Goal: Task Accomplishment & Management: Manage account settings

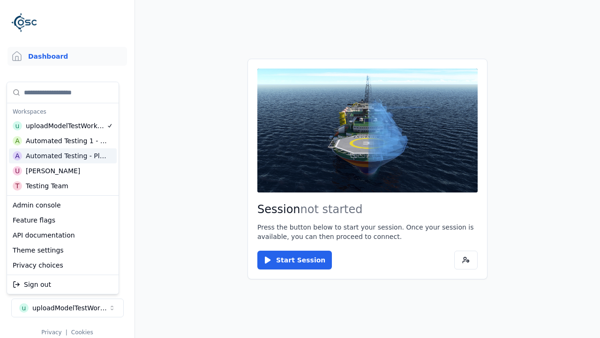
click at [62, 155] on div "Automated Testing - Playwright" at bounding box center [66, 155] width 81 height 9
click at [116, 25] on html "Support Dashboard Assets 3D Models Scenes Datasets Recordings Support Documenta…" at bounding box center [300, 169] width 600 height 338
click at [67, 303] on div "Automated Testing - Playwright" at bounding box center [70, 307] width 76 height 9
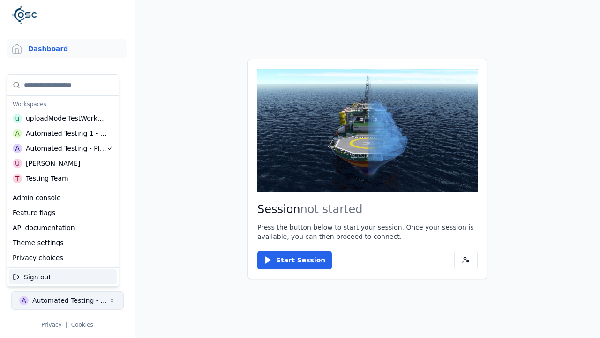
click at [116, 25] on html "Support Dashboard Assets 3D Models Scenes Datasets Recordings Support Documenta…" at bounding box center [300, 169] width 600 height 338
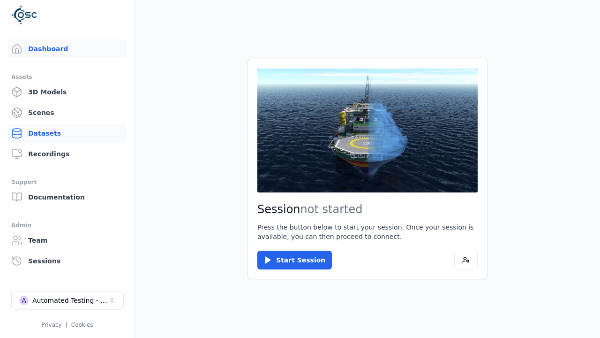
click at [67, 133] on link "Datasets" at bounding box center [68, 133] width 120 height 19
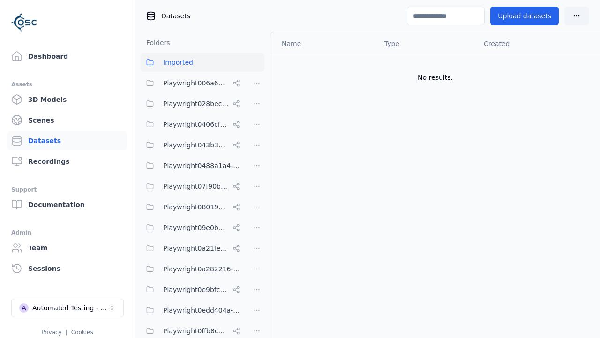
scroll to position [4108, 0]
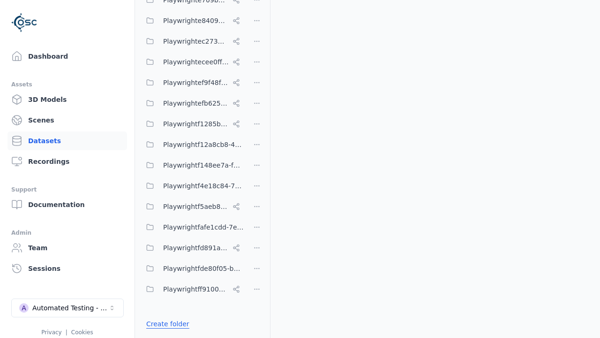
click at [165, 323] on link "Create folder" at bounding box center [167, 323] width 43 height 9
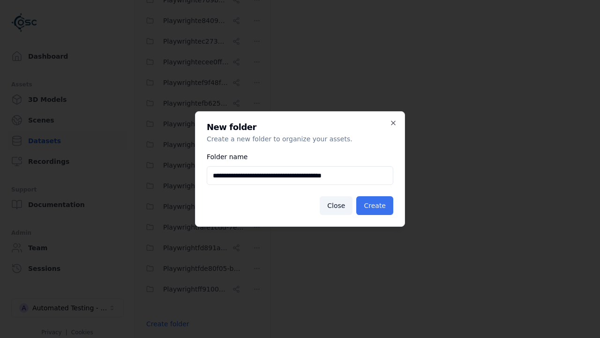
type input "**********"
click at [377, 205] on button "Create" at bounding box center [374, 205] width 37 height 19
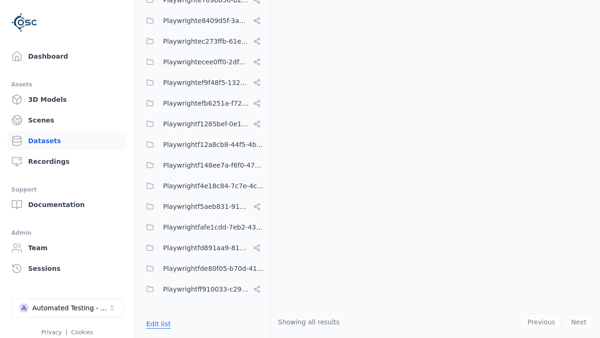
click at [157, 323] on button "Edit list" at bounding box center [159, 323] width 36 height 17
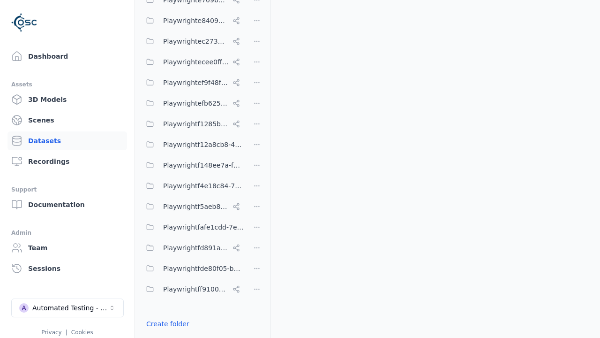
scroll to position [3939, 0]
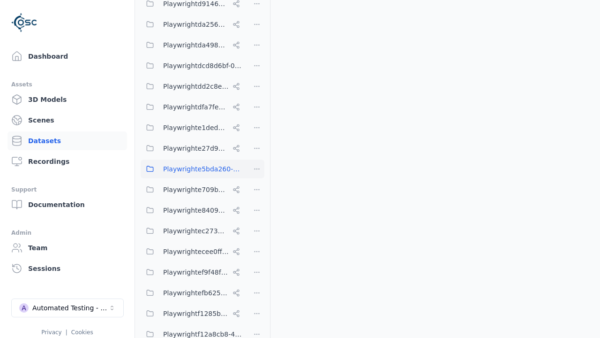
click at [257, 169] on html "Support Dashboard Assets 3D Models Scenes Datasets Recordings Support Documenta…" at bounding box center [300, 169] width 600 height 338
click at [257, 203] on div "Share" at bounding box center [260, 203] width 63 height 15
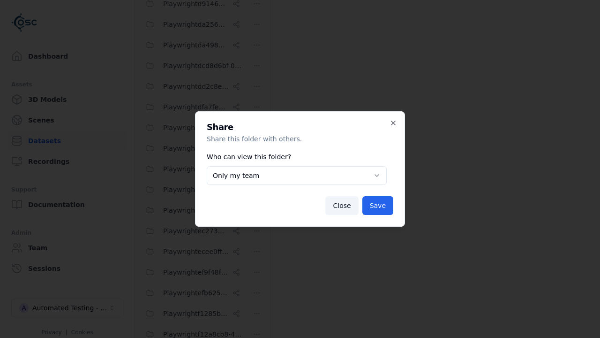
click at [296, 175] on body "Support Dashboard Assets 3D Models Scenes Datasets Recordings Support Documenta…" at bounding box center [300, 169] width 600 height 338
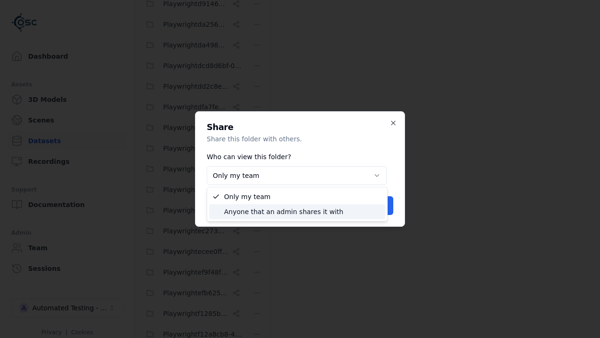
select select "****"
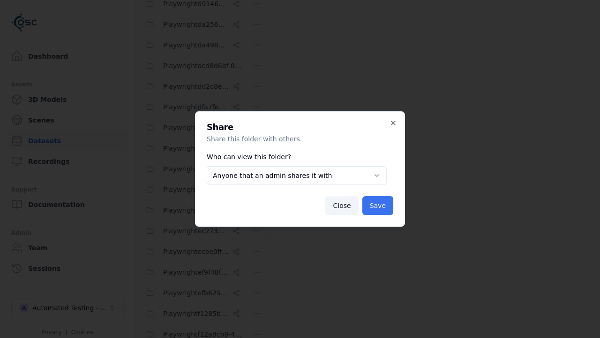
click at [379, 205] on button "Save" at bounding box center [378, 205] width 31 height 19
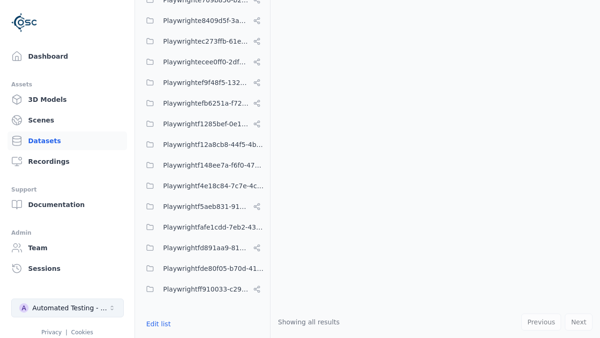
click at [68, 308] on div "Automated Testing - Playwright" at bounding box center [70, 307] width 76 height 9
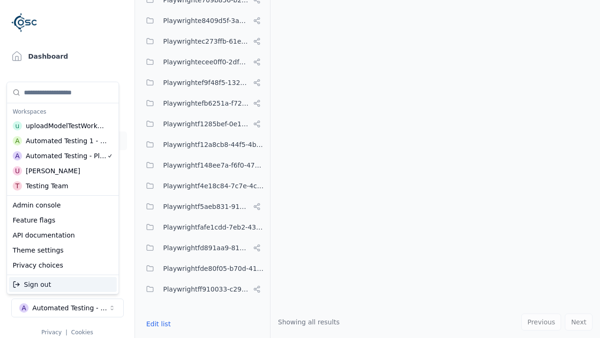
click at [62, 140] on div "Automated Testing 1 - Playwright" at bounding box center [67, 140] width 82 height 9
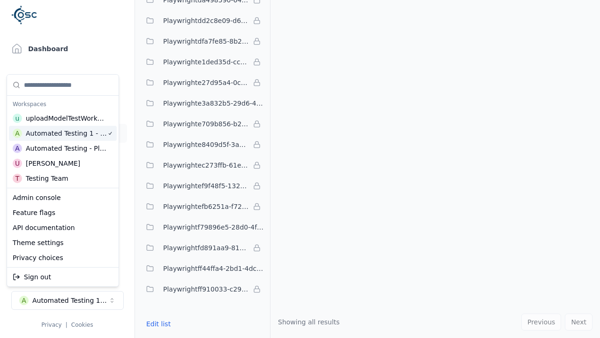
scroll to position [0, 0]
click at [106, 29] on html "Support Dashboard Assets 3D Models Scenes Datasets Recordings Support Documenta…" at bounding box center [300, 169] width 600 height 338
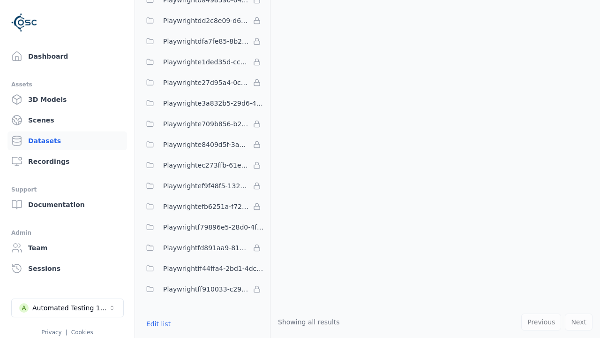
click at [67, 303] on div "Automated Testing 1 - Playwright" at bounding box center [70, 307] width 76 height 9
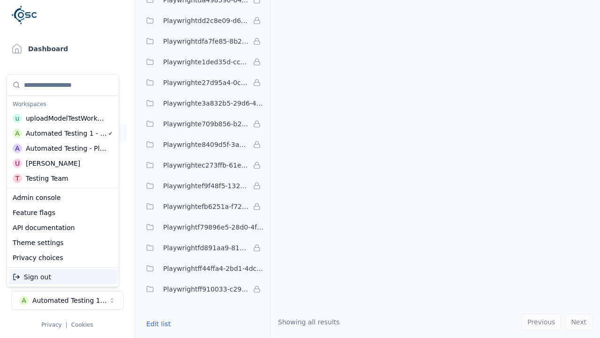
click at [106, 20] on html "Support Dashboard Assets 3D Models Scenes Datasets Recordings Support Documenta…" at bounding box center [300, 169] width 600 height 338
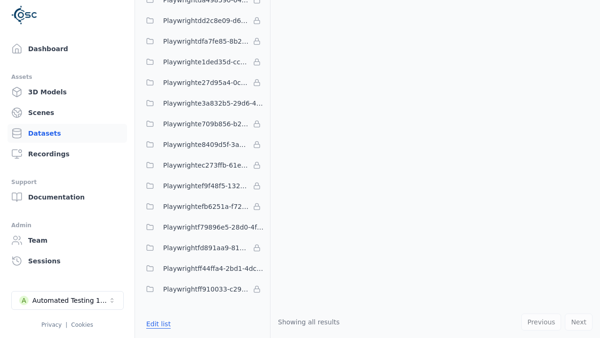
click at [157, 323] on button "Edit list" at bounding box center [159, 323] width 36 height 17
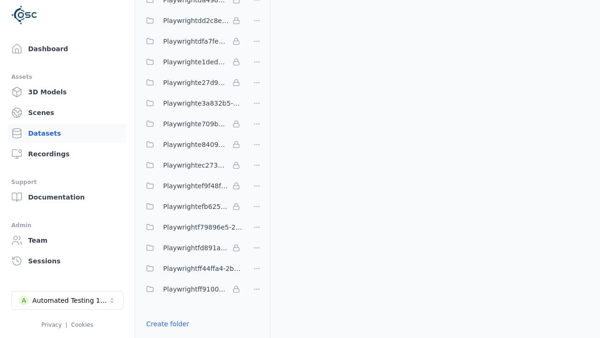
click at [188, 336] on link "Import shared folder (legacy)" at bounding box center [194, 340] width 96 height 9
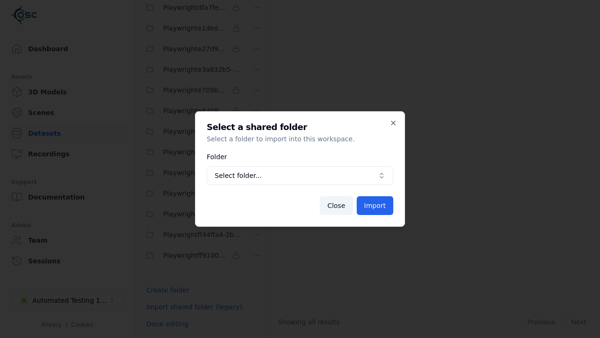
click at [300, 175] on span "Select folder..." at bounding box center [294, 175] width 159 height 9
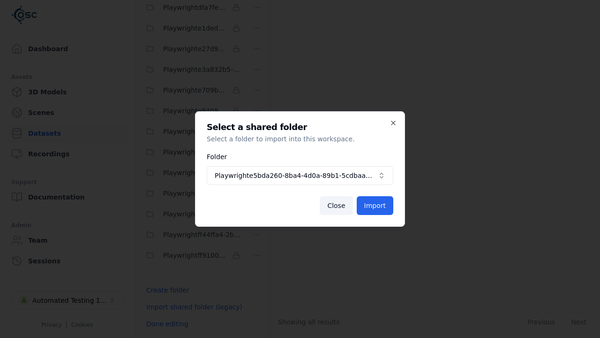
click at [376, 205] on button "Import" at bounding box center [375, 205] width 37 height 19
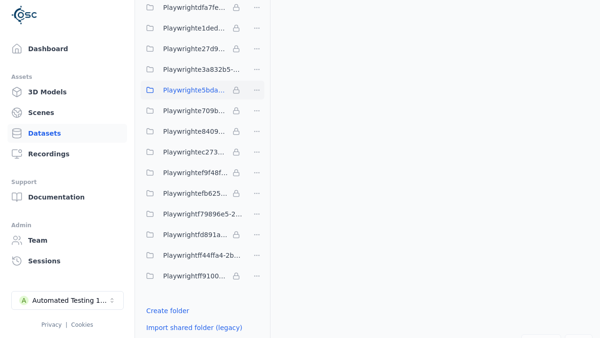
click at [192, 90] on span "Playwrighte5bda260-8ba4-4d0a-89b1-5cdbaa583e3f" at bounding box center [196, 89] width 66 height 11
click at [165, 336] on button "Done editing" at bounding box center [167, 344] width 53 height 17
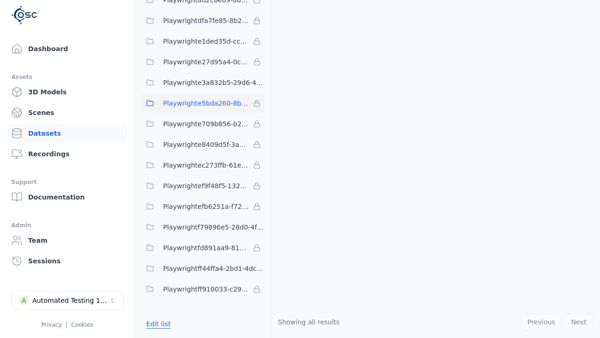
click at [157, 323] on button "Edit list" at bounding box center [159, 323] width 36 height 17
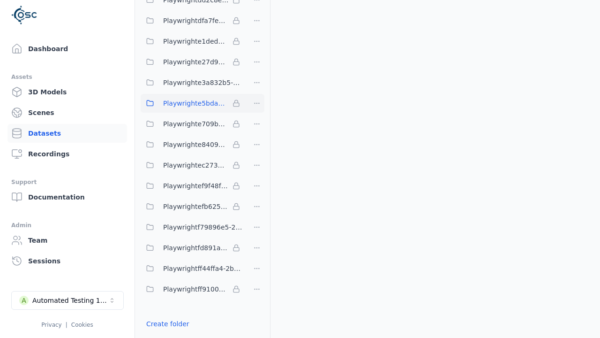
click at [257, 103] on html "Support Dashboard Assets 3D Models Scenes Datasets Recordings Support Documenta…" at bounding box center [300, 169] width 600 height 338
click at [300, 169] on html "Support Dashboard Assets 3D Models Scenes Datasets Recordings Support Documenta…" at bounding box center [300, 169] width 600 height 338
click at [67, 300] on div "Automated Testing 1 - Playwright" at bounding box center [70, 300] width 76 height 9
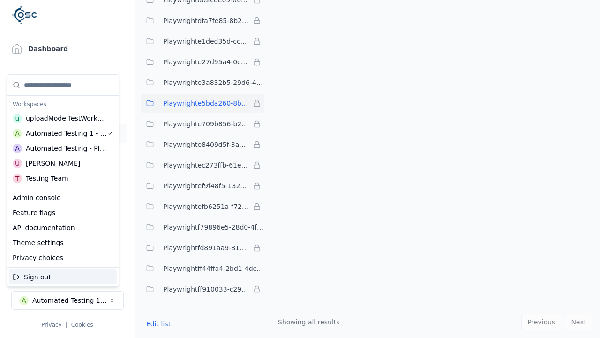
click at [62, 148] on div "Automated Testing - Playwright" at bounding box center [66, 148] width 81 height 9
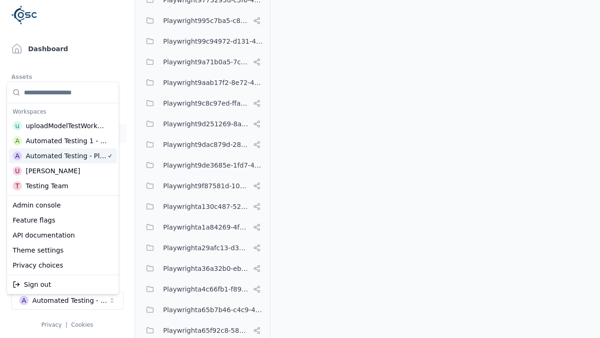
scroll to position [0, 0]
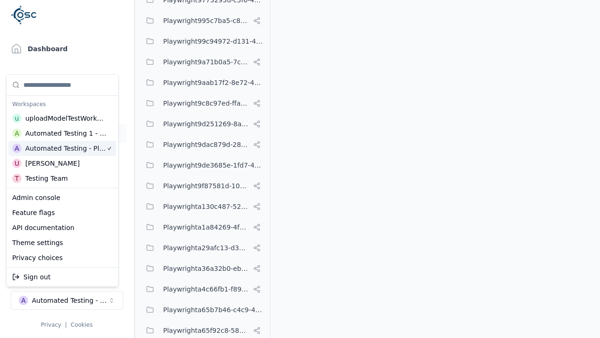
click at [134, 6] on html "Support Dashboard Assets 3D Models Scenes Datasets Recordings Support Documenta…" at bounding box center [300, 169] width 600 height 338
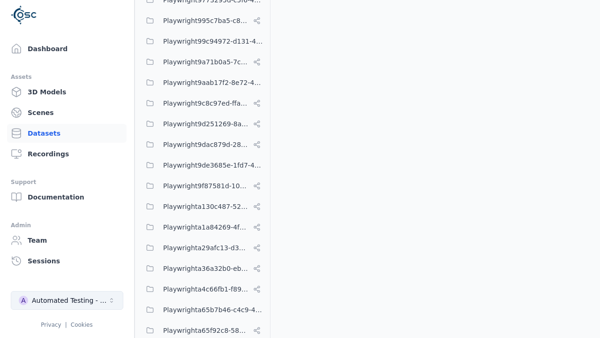
click at [68, 305] on div "Automated Testing - Playwright" at bounding box center [70, 300] width 76 height 9
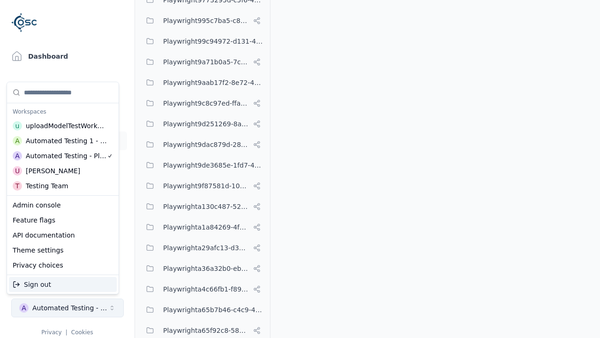
click at [109, 19] on html "Support Dashboard Assets 3D Models Scenes Datasets Recordings Support Documenta…" at bounding box center [300, 169] width 600 height 338
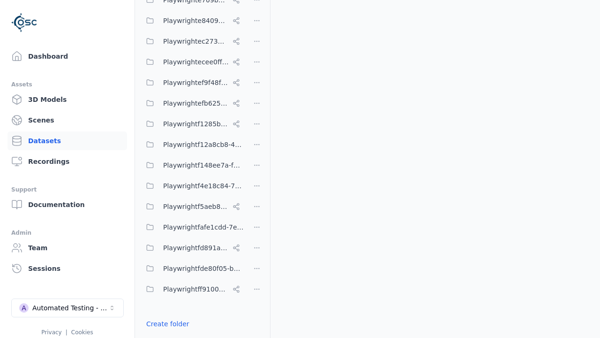
click at [257, 169] on html "Support Dashboard Assets 3D Models Scenes Datasets Recordings Support Documenta…" at bounding box center [300, 169] width 600 height 338
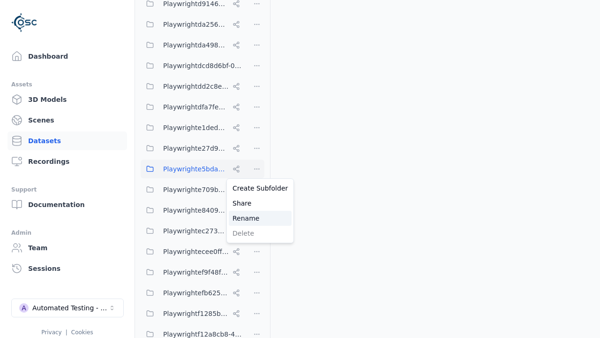
click at [257, 218] on div "Rename" at bounding box center [260, 218] width 63 height 15
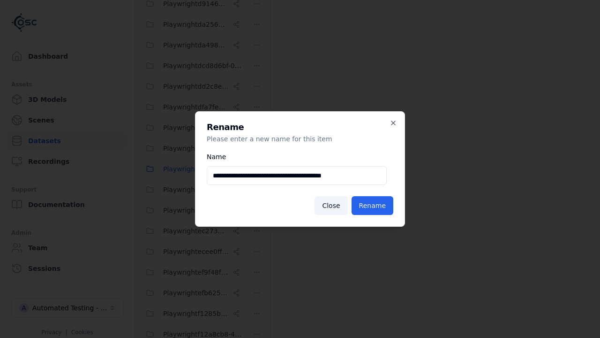
click at [296, 175] on input "**********" at bounding box center [297, 175] width 180 height 19
type input "**********"
click at [374, 205] on button "Rename" at bounding box center [373, 205] width 42 height 19
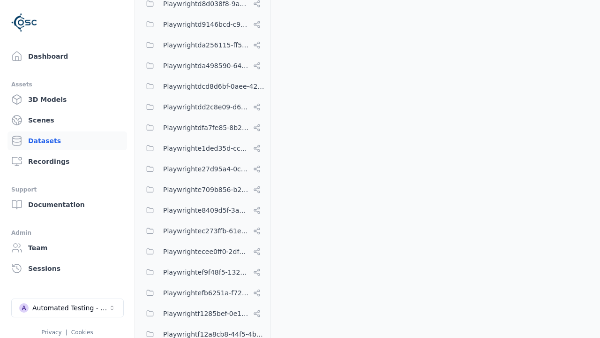
scroll to position [4128, 0]
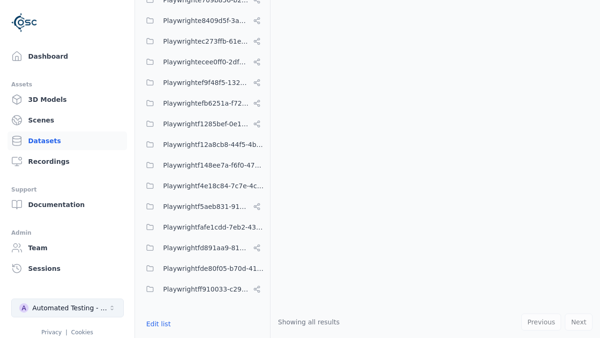
click at [68, 308] on div "Automated Testing - Playwright" at bounding box center [70, 307] width 76 height 9
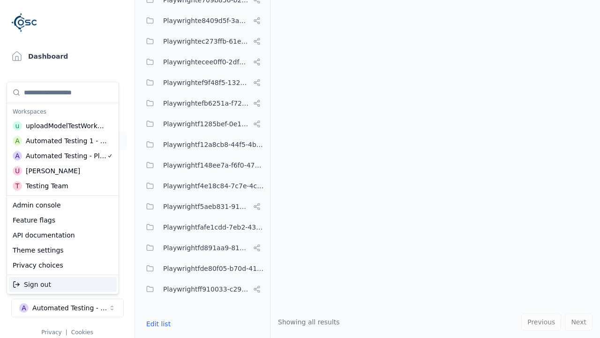
click at [61, 140] on div "Automated Testing 1 - Playwright" at bounding box center [67, 140] width 82 height 9
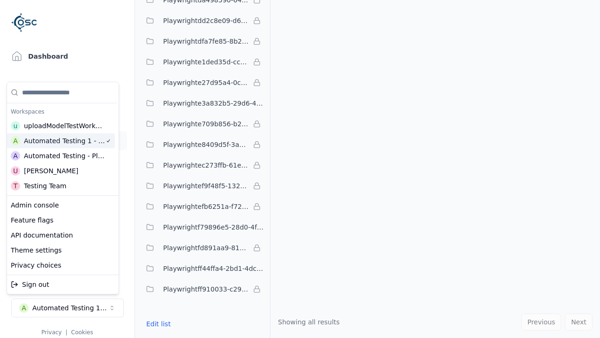
scroll to position [0, 0]
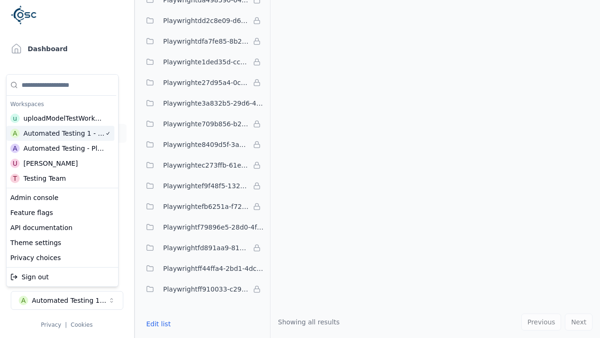
click at [107, 28] on html "Support Dashboard Assets 3D Models Scenes Datasets Recordings Support Documenta…" at bounding box center [300, 169] width 600 height 338
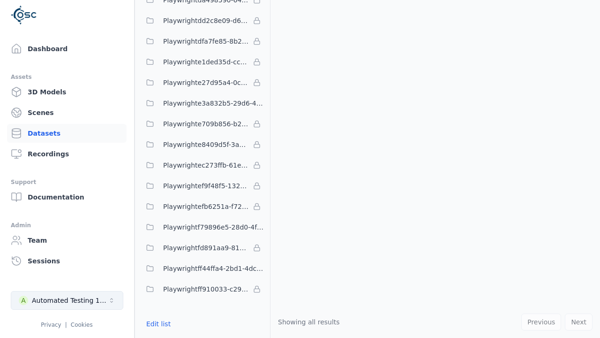
click at [68, 305] on div "Automated Testing 1 - Playwright" at bounding box center [70, 300] width 76 height 9
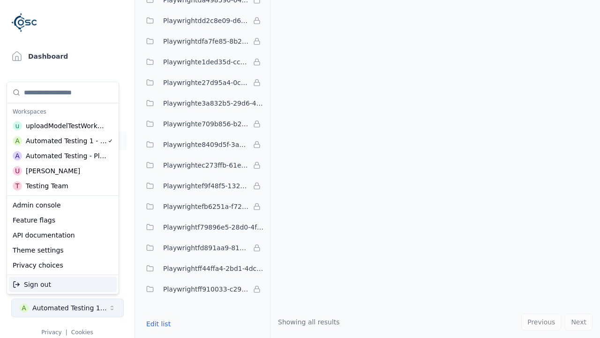
click at [107, 28] on html "Support Dashboard Assets 3D Models Scenes Datasets Recordings Support Documenta…" at bounding box center [300, 169] width 600 height 338
click at [157, 323] on button "Edit list" at bounding box center [159, 323] width 36 height 17
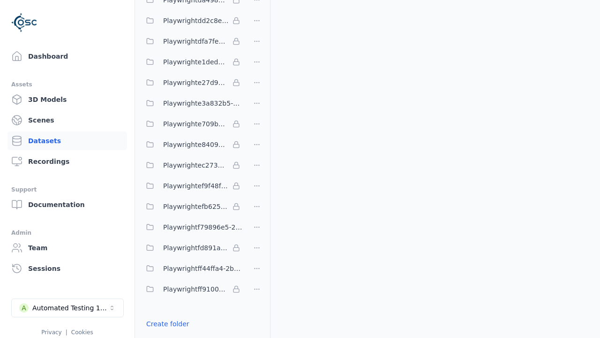
click at [257, 169] on html "Support Dashboard Assets 3D Models Scenes Datasets Recordings Support Documenta…" at bounding box center [300, 169] width 600 height 338
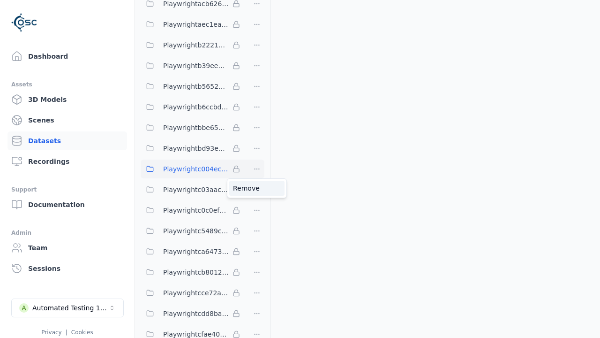
click at [257, 188] on div "Remove" at bounding box center [256, 188] width 55 height 15
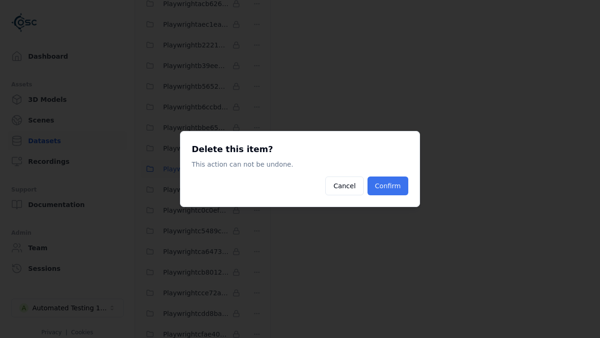
click at [389, 186] on button "Confirm" at bounding box center [388, 185] width 41 height 19
